Goal: Transaction & Acquisition: Purchase product/service

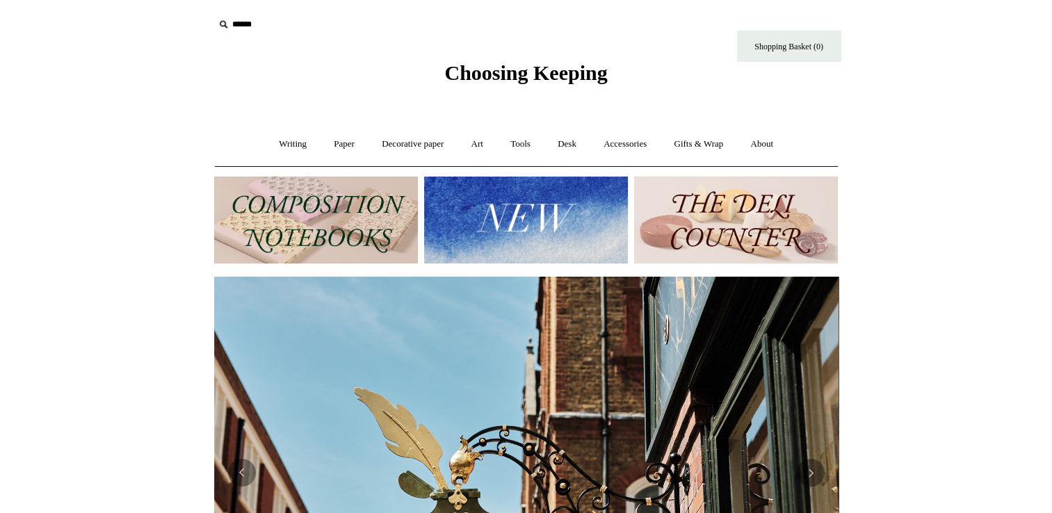
scroll to position [0, 624]
click at [326, 204] on img at bounding box center [316, 220] width 204 height 87
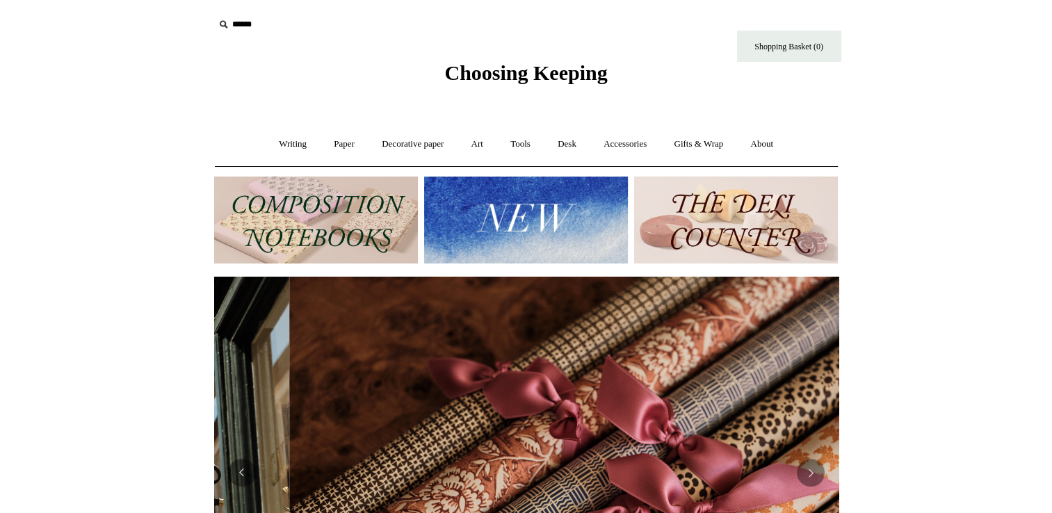
scroll to position [0, 1246]
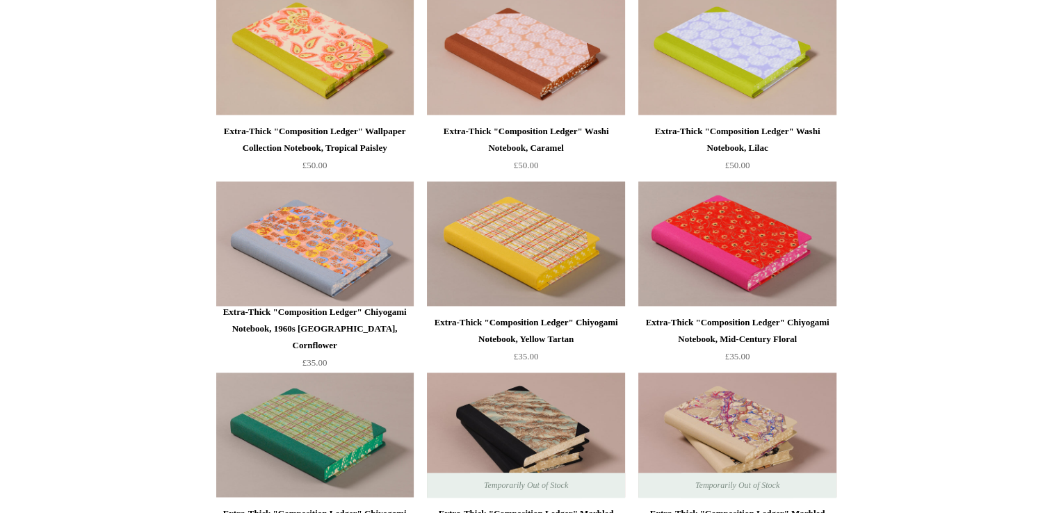
scroll to position [1339, 0]
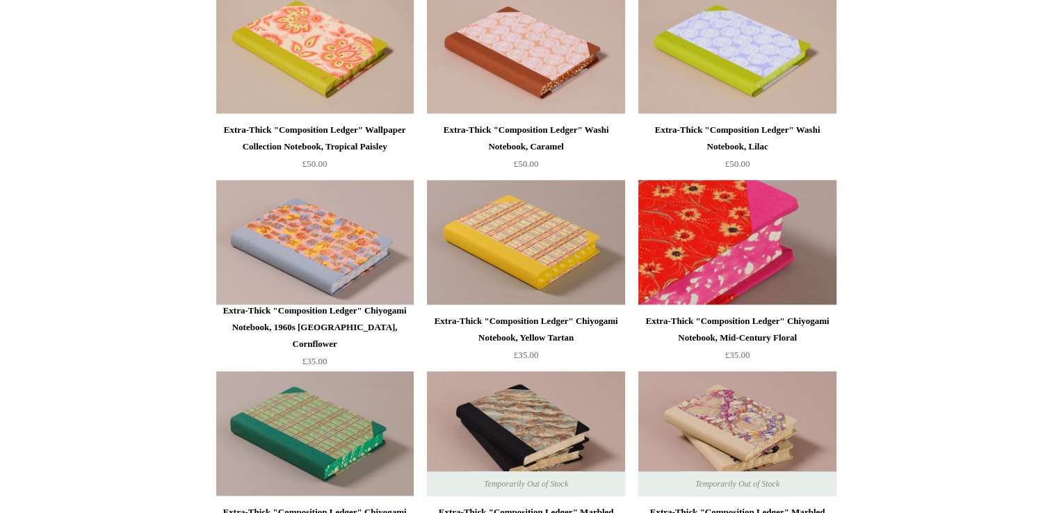
click at [705, 252] on img at bounding box center [736, 242] width 197 height 125
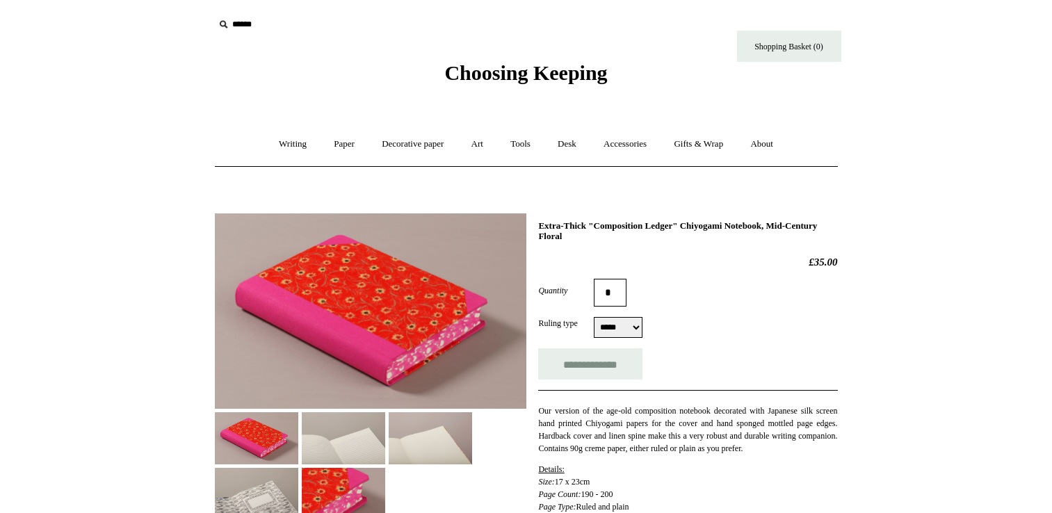
select select "*****"
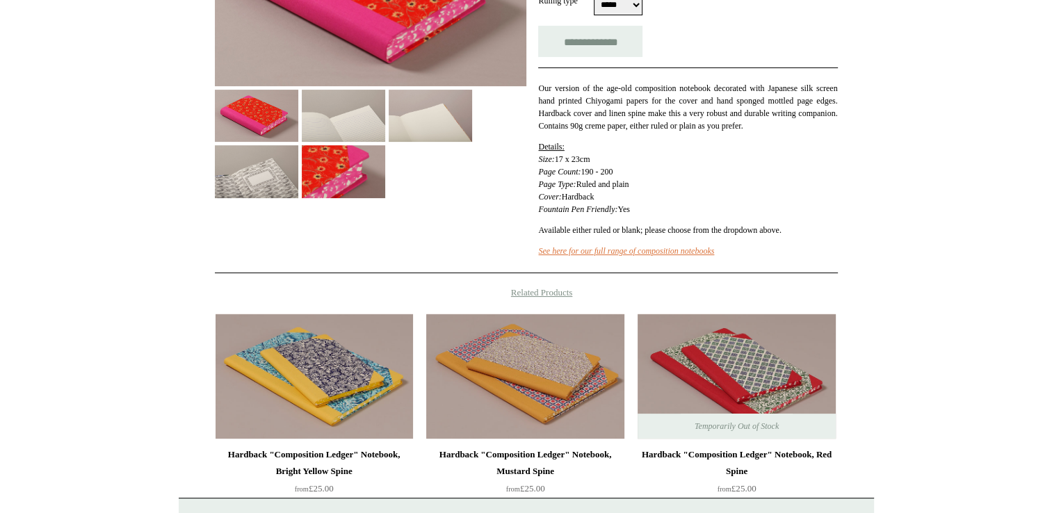
scroll to position [322, 0]
